Goal: Task Accomplishment & Management: Manage account settings

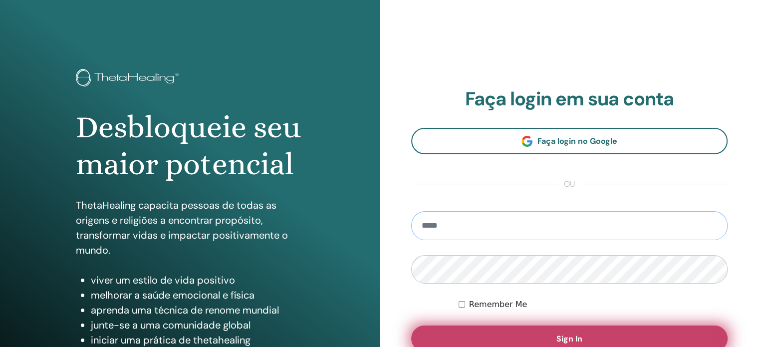
type input "**********"
click at [559, 333] on span "Sign In" at bounding box center [569, 338] width 26 height 10
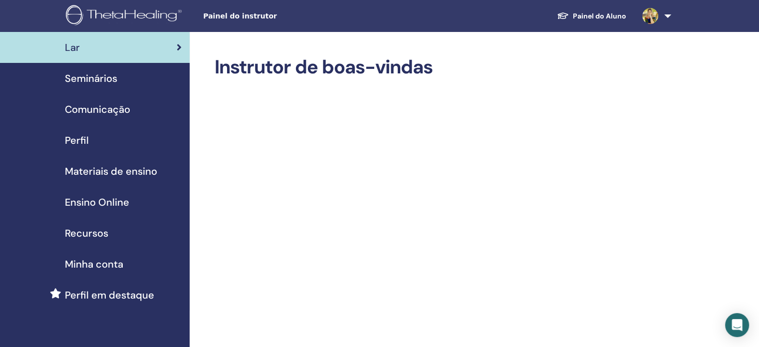
click at [652, 19] on img at bounding box center [650, 16] width 16 height 16
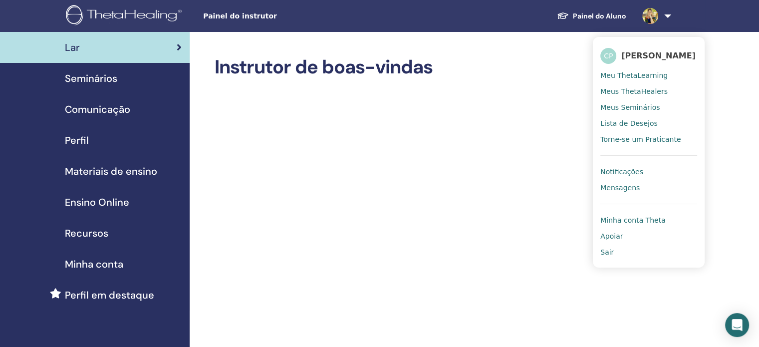
click at [630, 71] on span "Meu ThetaLearning" at bounding box center [633, 75] width 67 height 9
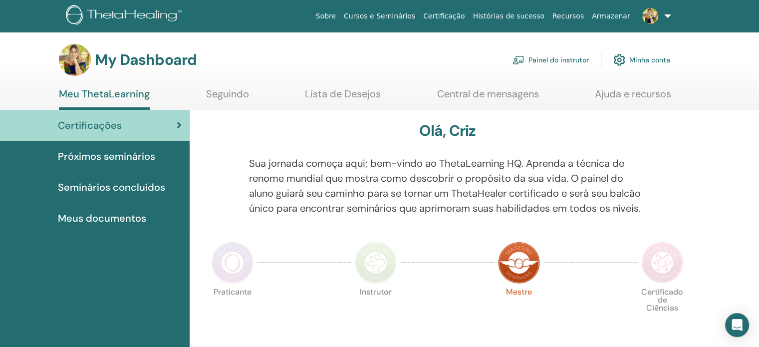
click at [558, 57] on link "Painel do instrutor" at bounding box center [550, 60] width 76 height 22
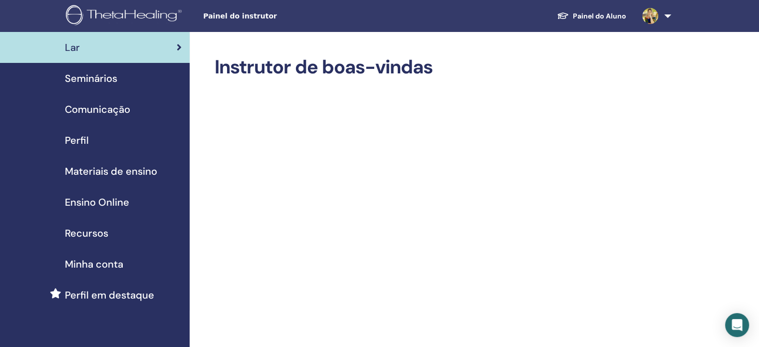
click at [100, 83] on span "Seminários" at bounding box center [91, 78] width 52 height 15
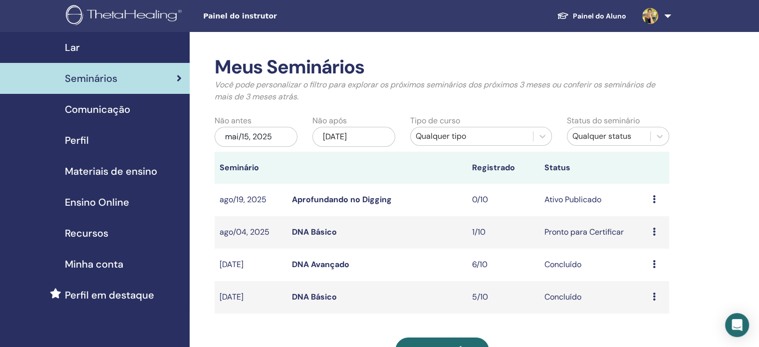
click at [655, 201] on div "Visualizar Editar Participantes Cancelar" at bounding box center [658, 200] width 11 height 12
click at [637, 209] on link "Visualizar" at bounding box center [646, 209] width 35 height 10
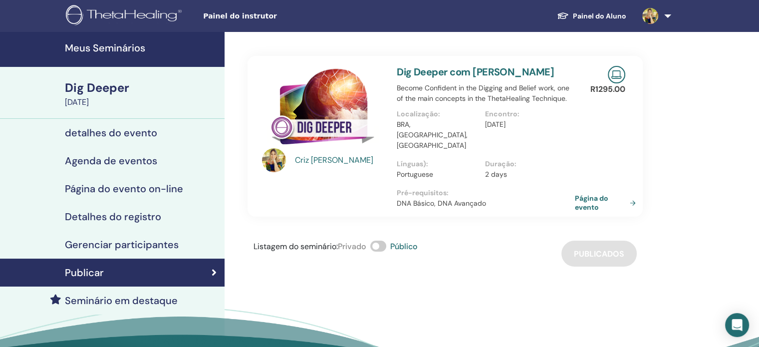
click at [587, 194] on link "Página do evento" at bounding box center [607, 203] width 65 height 18
